Goal: Task Accomplishment & Management: Use online tool/utility

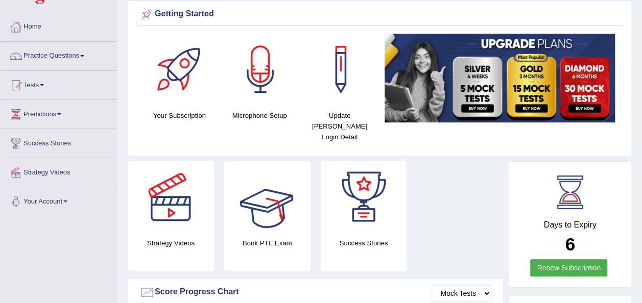
scroll to position [20, 0]
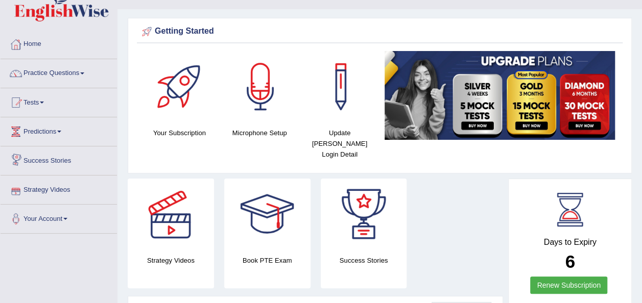
click at [44, 102] on span at bounding box center [42, 103] width 4 height 2
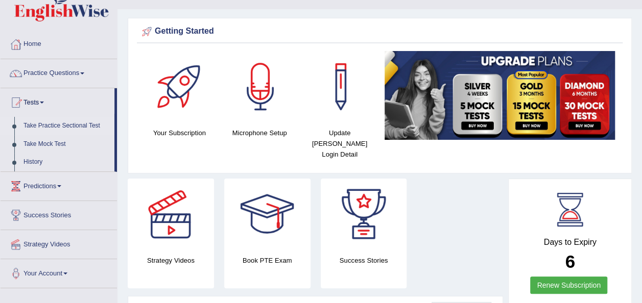
click at [71, 124] on link "Take Practice Sectional Test" at bounding box center [66, 126] width 95 height 18
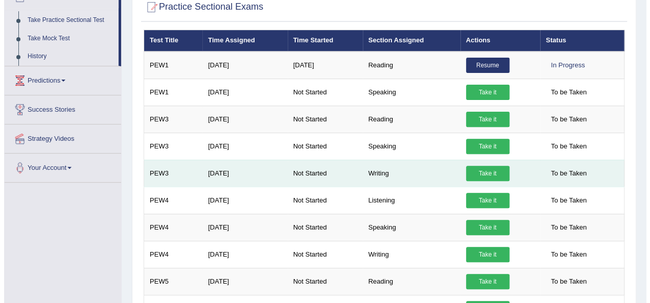
scroll to position [134, 0]
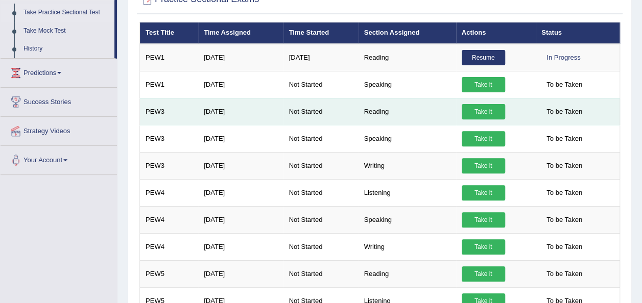
click at [484, 104] on link "Take it" at bounding box center [483, 111] width 43 height 15
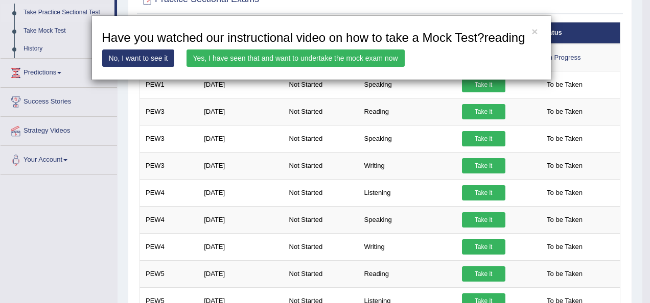
click at [317, 54] on link "Yes, I have seen that and want to undertake the mock exam now" at bounding box center [295, 58] width 218 height 17
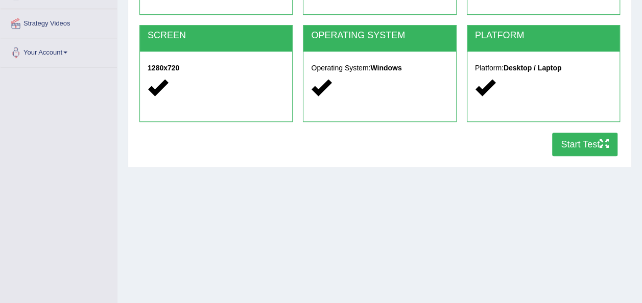
scroll to position [200, 0]
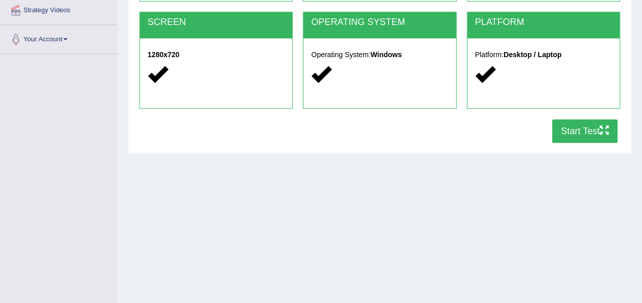
click at [578, 132] on button "Start Test" at bounding box center [584, 130] width 65 height 23
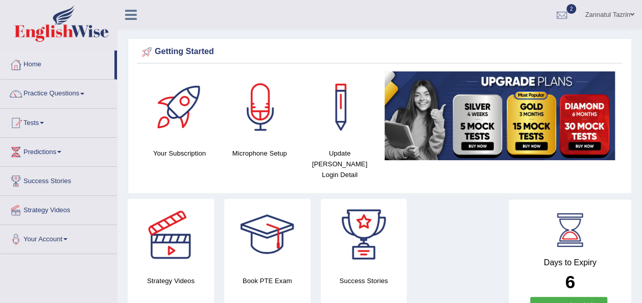
scroll to position [18, 0]
